Goal: Task Accomplishment & Management: Manage account settings

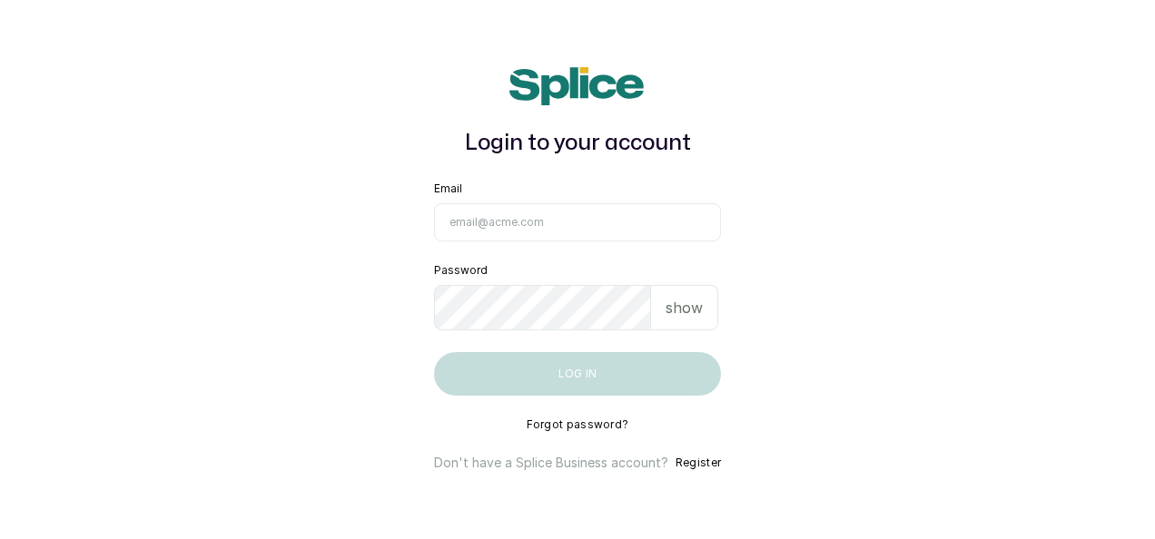
type input "[EMAIL_ADDRESS][DOMAIN_NAME]"
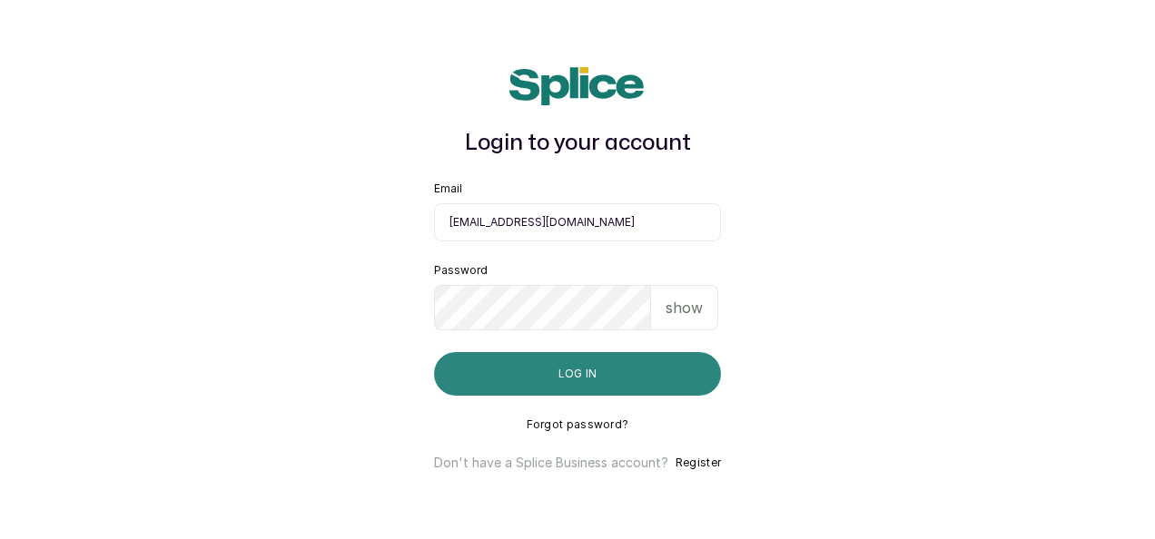
click at [535, 372] on button "Log in" at bounding box center [577, 374] width 287 height 44
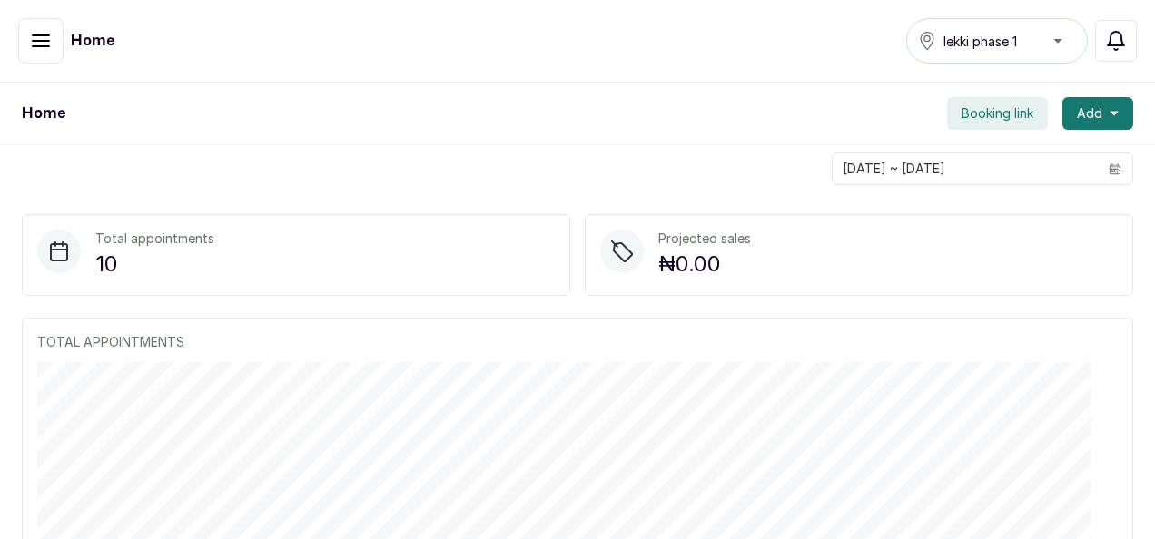
click at [1120, 34] on icon "button" at bounding box center [1116, 41] width 16 height 18
